Goal: Register for event/course

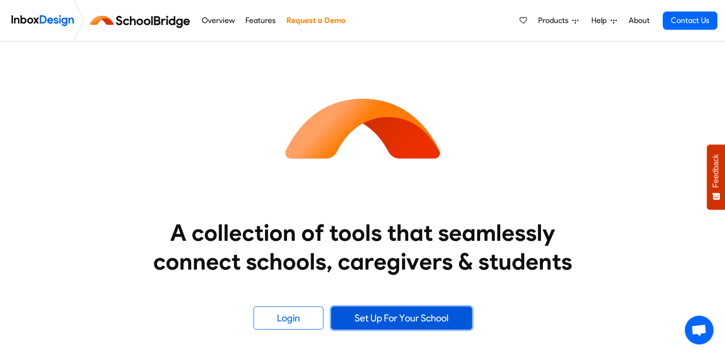
click at [402, 325] on link "Set Up For Your School" at bounding box center [401, 317] width 141 height 23
